Goal: Find specific fact

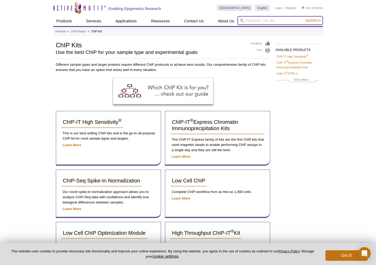
click at [258, 19] on input "search" at bounding box center [280, 20] width 86 height 9
type input "53040"
click at [312, 20] on span "Search" at bounding box center [312, 20] width 15 height 4
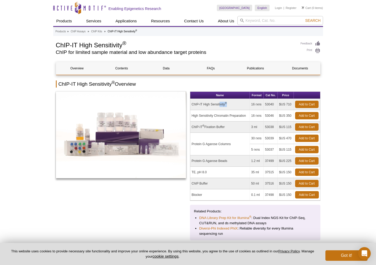
drag, startPoint x: 191, startPoint y: 105, endPoint x: 231, endPoint y: 105, distance: 39.5
click at [231, 105] on td "ChIP-IT High Sensitivity ®" at bounding box center [220, 104] width 60 height 11
copy td "ChIP-IT High Sensitivity ®"
drag, startPoint x: 265, startPoint y: 104, endPoint x: 275, endPoint y: 103, distance: 9.3
click at [275, 103] on td "53040" at bounding box center [271, 104] width 14 height 11
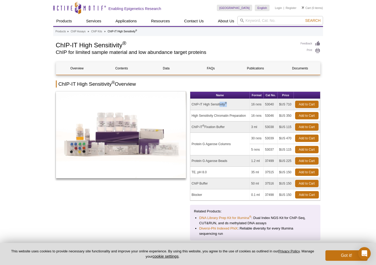
copy td "53040"
